Goal: Task Accomplishment & Management: Use online tool/utility

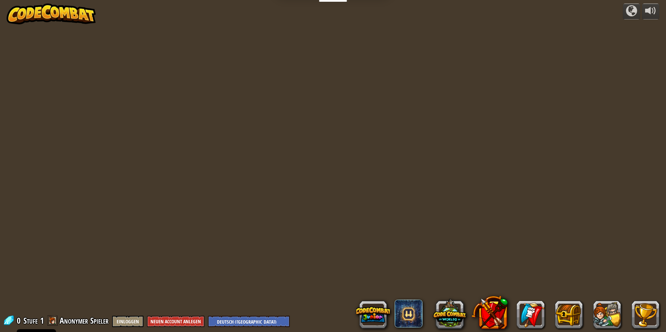
select select "de-DE"
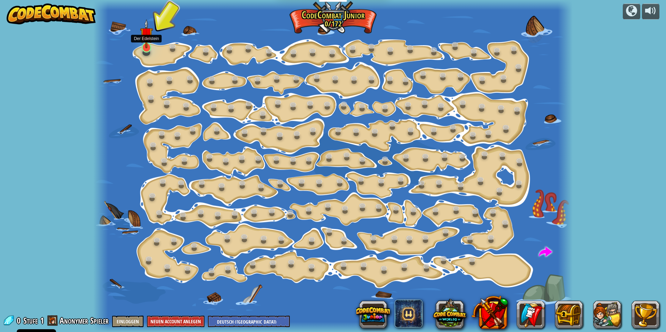
click at [146, 46] on img at bounding box center [146, 33] width 13 height 29
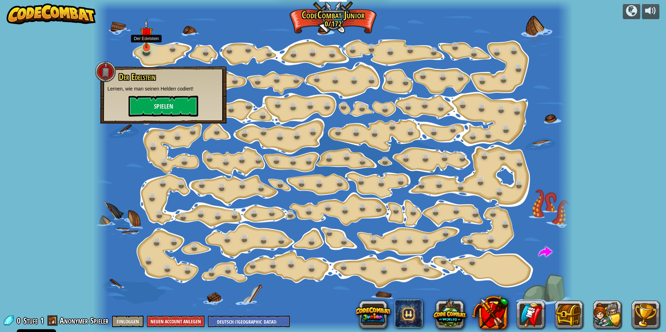
click at [146, 45] on img at bounding box center [146, 33] width 13 height 29
click at [180, 104] on button "Spielen" at bounding box center [164, 105] width 70 height 21
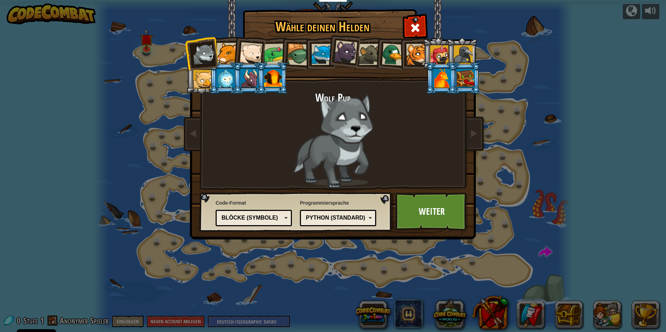
click at [365, 54] on div at bounding box center [369, 54] width 21 height 21
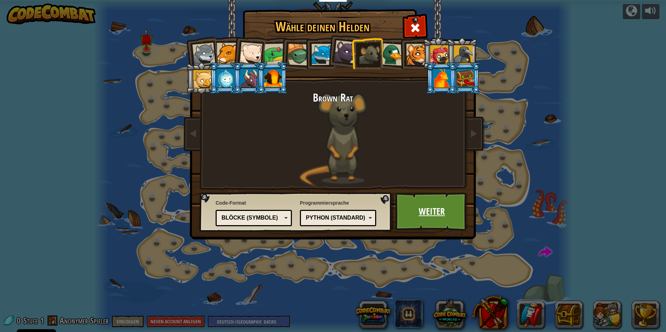
click at [431, 202] on link "Weiter" at bounding box center [432, 212] width 73 height 38
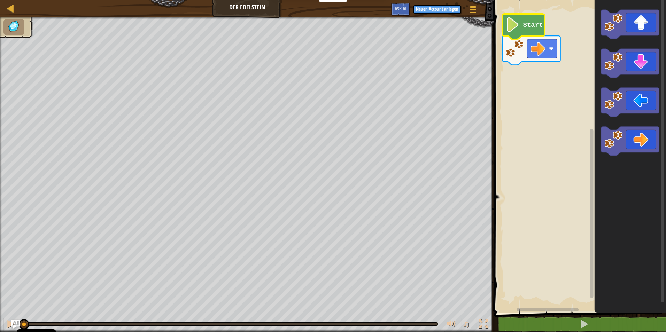
click at [540, 25] on text "Start" at bounding box center [533, 25] width 20 height 8
click at [527, 28] on text "Start" at bounding box center [533, 25] width 20 height 8
click at [509, 28] on image "Blockly Arbeitsbereich" at bounding box center [513, 24] width 14 height 15
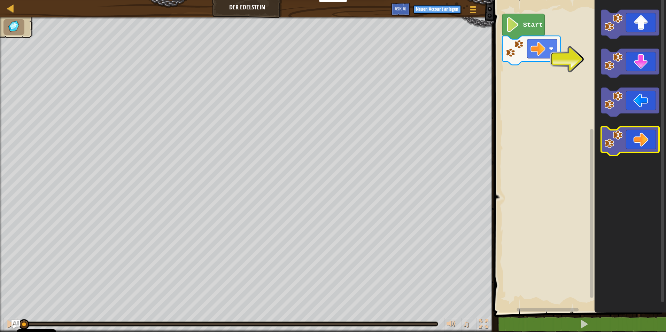
click at [626, 136] on icon "Blockly Arbeitsbereich" at bounding box center [630, 141] width 58 height 29
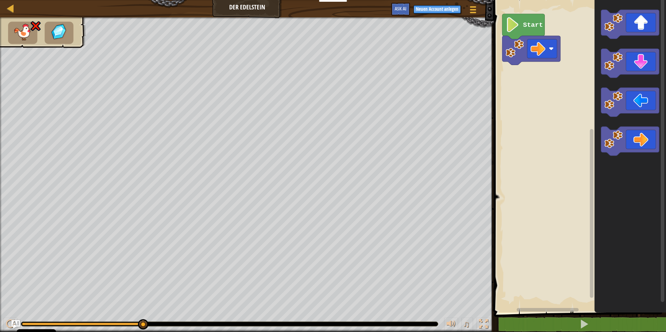
click at [528, 27] on text "Start" at bounding box center [533, 25] width 20 height 8
click at [625, 102] on icon "Blockly Arbeitsbereich" at bounding box center [630, 102] width 58 height 29
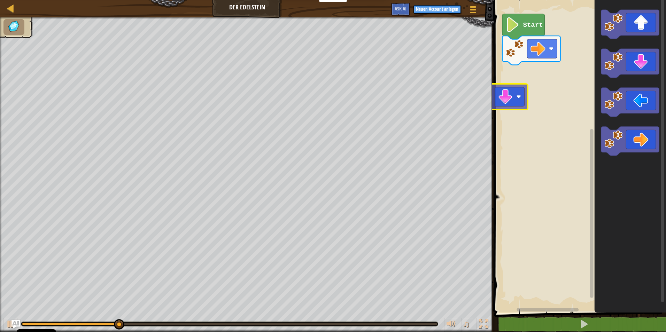
click at [495, 103] on div "Start" at bounding box center [579, 155] width 174 height 316
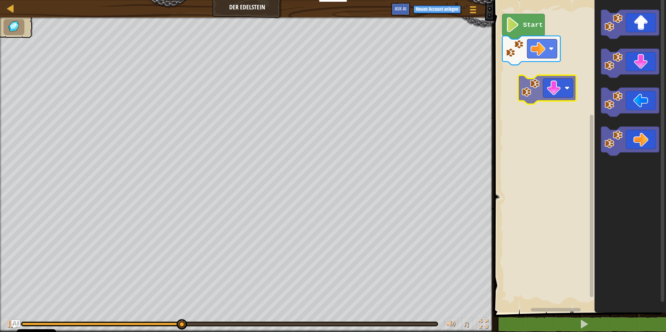
click at [555, 91] on div "Start" at bounding box center [579, 155] width 174 height 316
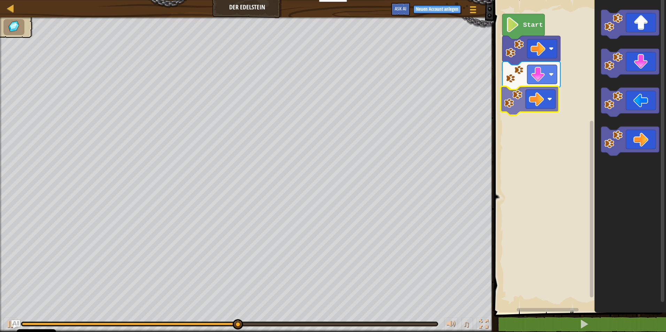
click at [535, 91] on div "Start" at bounding box center [579, 155] width 174 height 316
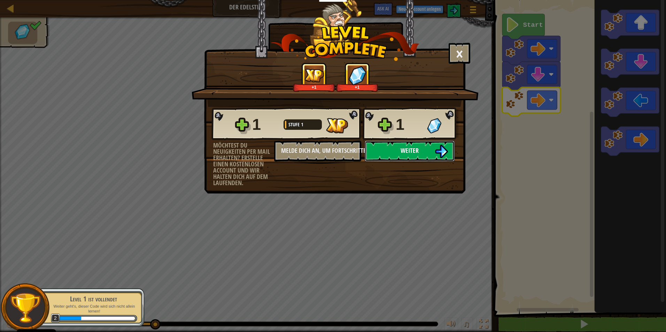
click at [439, 156] on img at bounding box center [441, 151] width 13 height 13
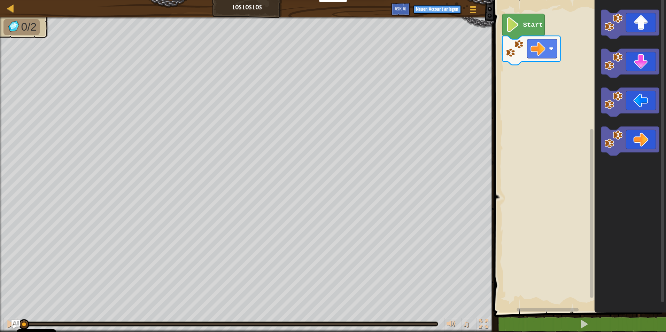
click at [530, 85] on div "Start" at bounding box center [579, 155] width 174 height 316
click at [518, 83] on div "Start" at bounding box center [579, 155] width 174 height 316
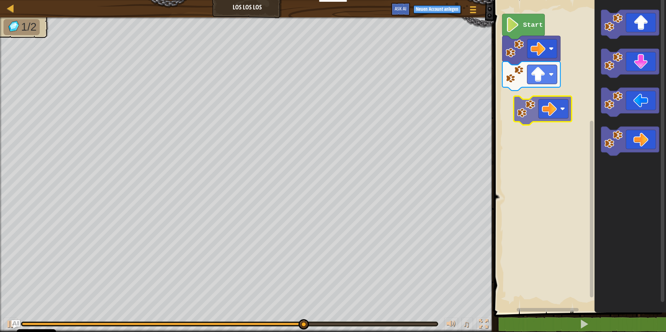
click at [526, 114] on div "Start" at bounding box center [579, 155] width 174 height 316
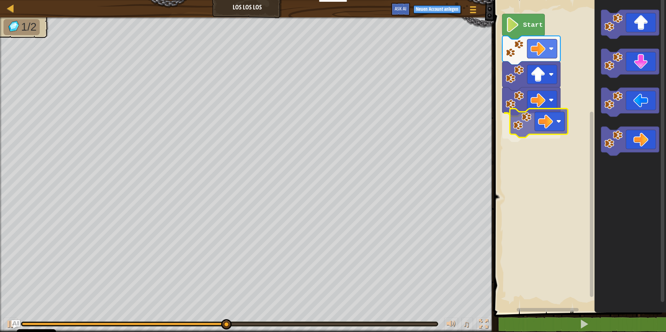
click at [537, 119] on div "Start" at bounding box center [579, 155] width 174 height 316
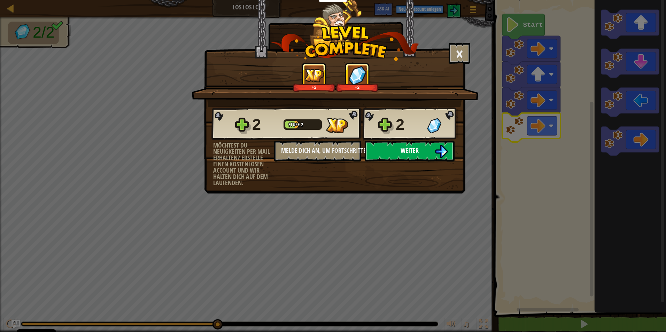
click at [404, 149] on span "Weiter" at bounding box center [410, 150] width 18 height 9
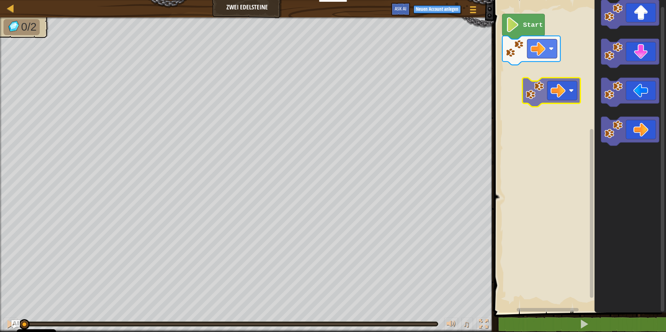
click at [540, 100] on div "Start" at bounding box center [579, 155] width 174 height 316
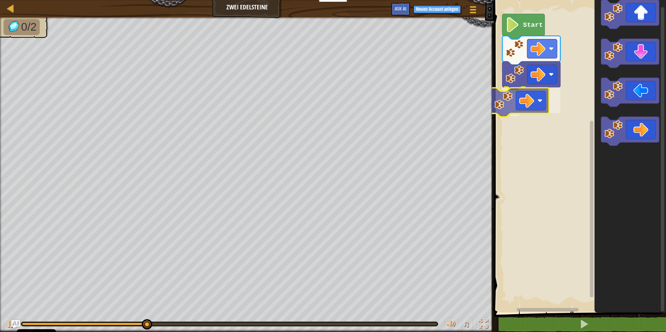
click at [503, 99] on div "Start" at bounding box center [579, 155] width 174 height 316
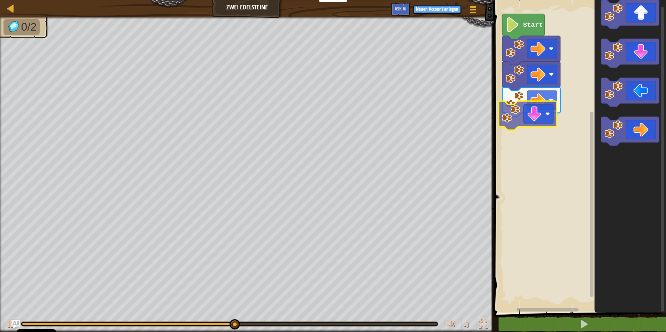
click at [537, 117] on div "Start" at bounding box center [579, 155] width 174 height 316
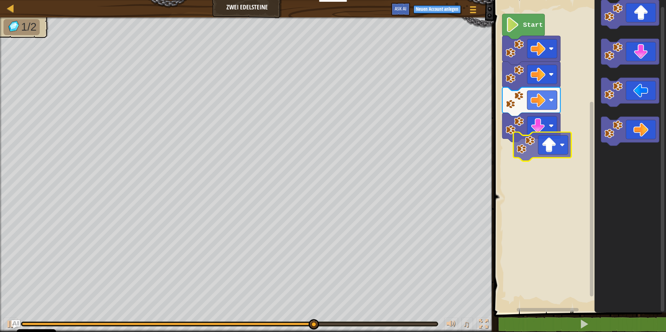
click at [546, 147] on div "Start" at bounding box center [579, 155] width 174 height 316
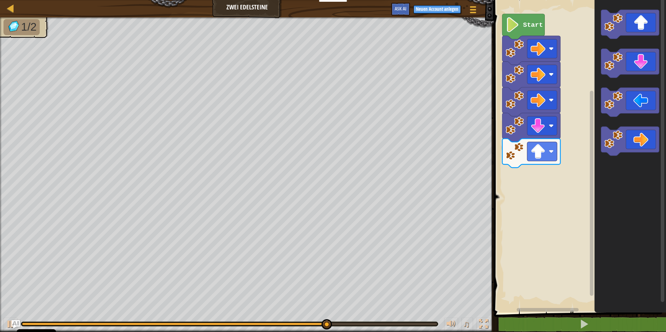
click at [604, 92] on g "Blockly Arbeitsbereich" at bounding box center [630, 83] width 58 height 146
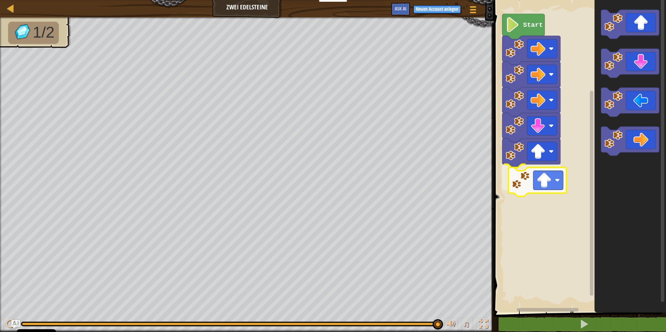
click at [512, 191] on div "Start" at bounding box center [579, 155] width 174 height 316
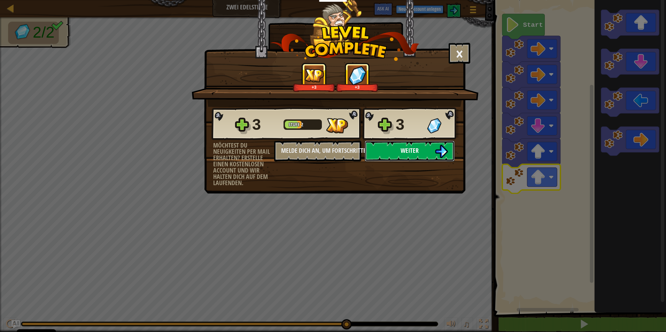
click at [411, 148] on span "Weiter" at bounding box center [410, 150] width 18 height 9
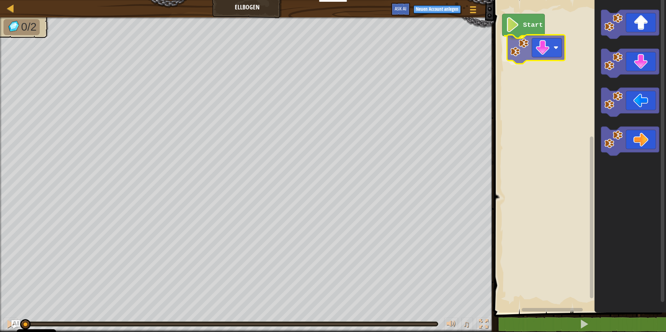
click at [543, 50] on div "Start" at bounding box center [579, 155] width 174 height 316
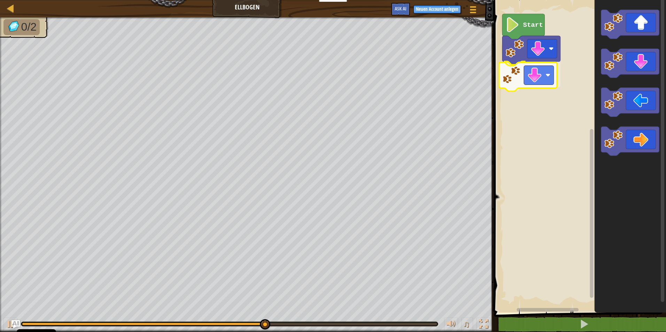
click at [518, 80] on div "Start" at bounding box center [579, 155] width 174 height 316
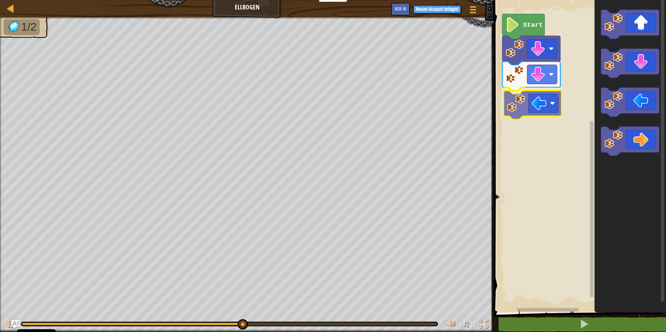
click at [524, 109] on div "Start" at bounding box center [579, 155] width 174 height 316
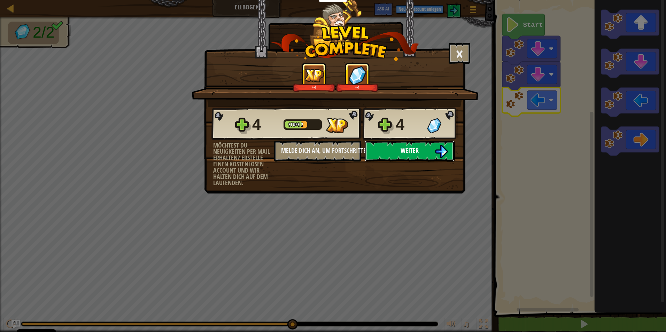
click at [438, 151] on button "Weiter" at bounding box center [410, 151] width 90 height 21
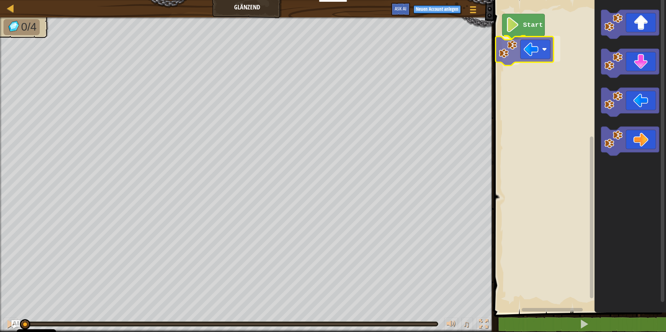
click at [519, 55] on div "Start" at bounding box center [579, 155] width 174 height 316
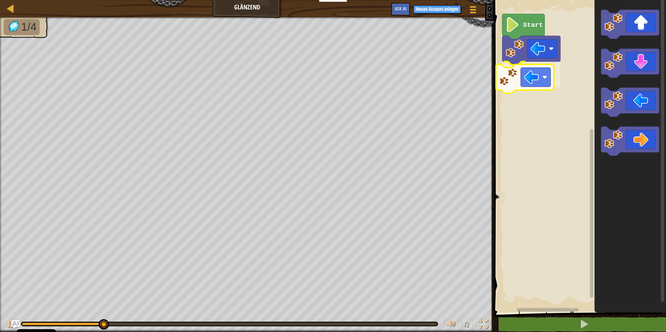
click at [506, 86] on div "Start" at bounding box center [579, 155] width 174 height 316
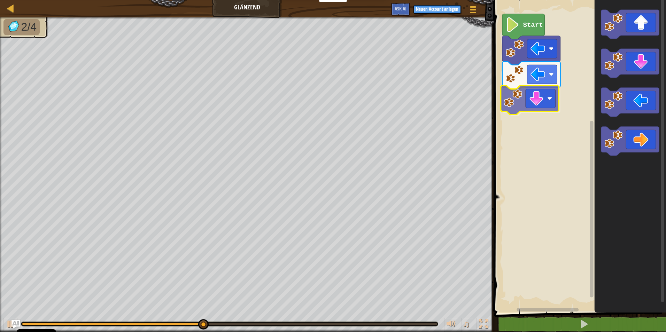
click at [520, 103] on div "Start" at bounding box center [579, 155] width 174 height 316
